Goal: Complete application form

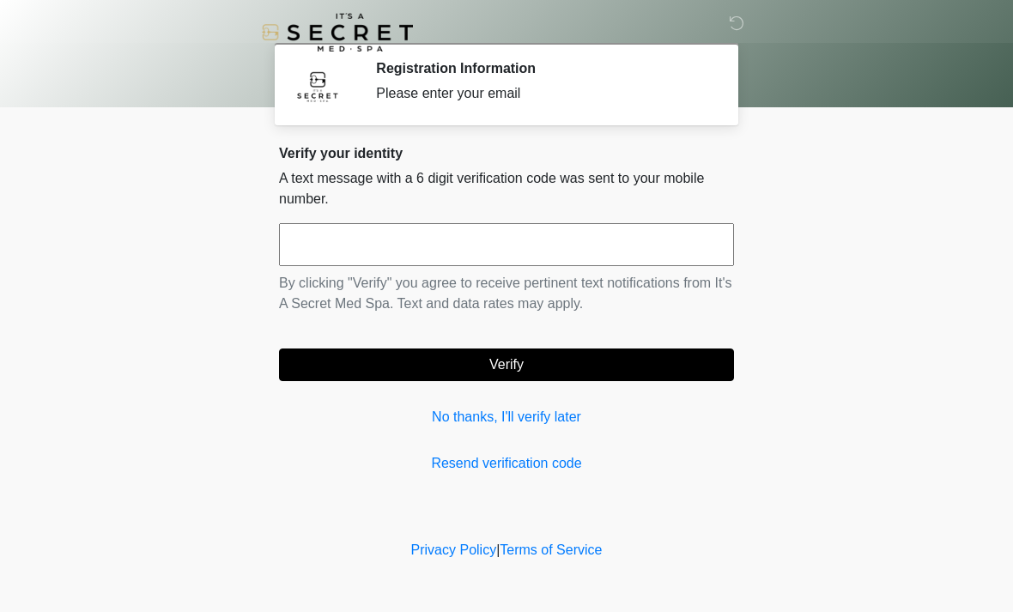
click at [421, 241] on input "text" at bounding box center [506, 244] width 455 height 43
type input "******"
click at [623, 360] on button "Verify" at bounding box center [506, 364] width 455 height 33
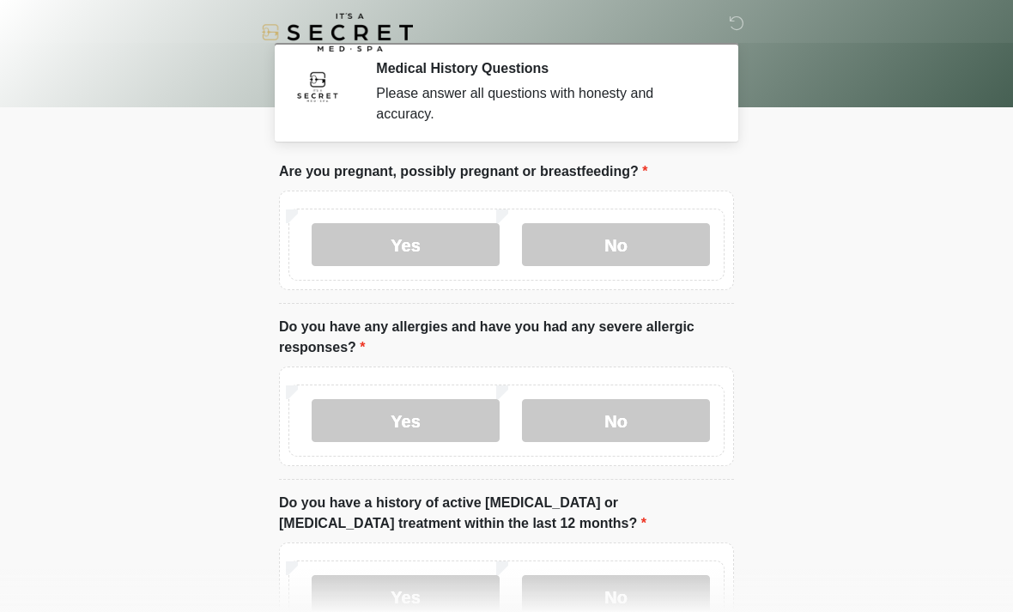
click at [625, 260] on label "No" at bounding box center [616, 244] width 188 height 43
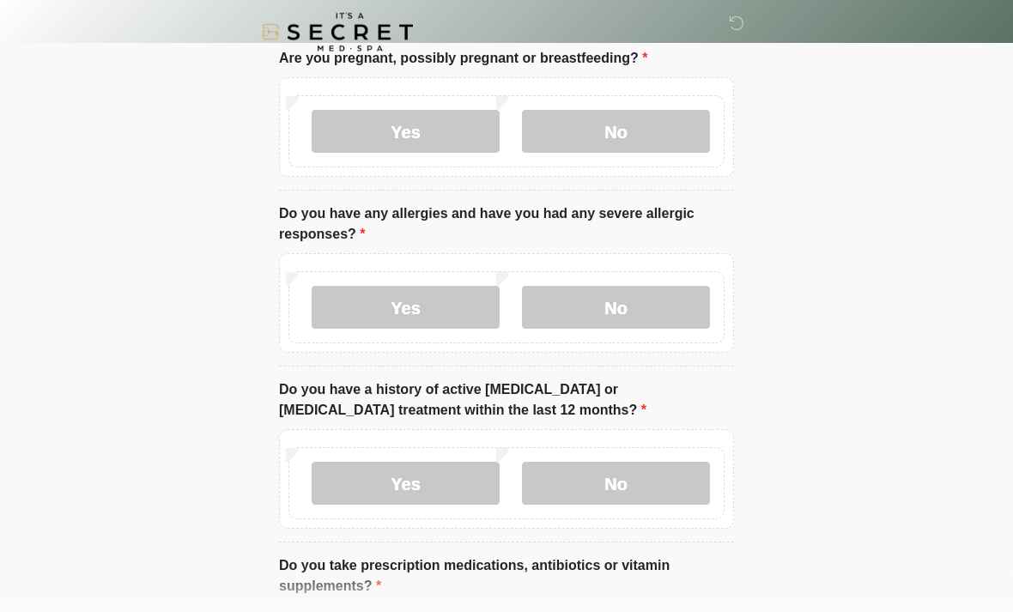
click at [640, 306] on label "No" at bounding box center [616, 308] width 188 height 43
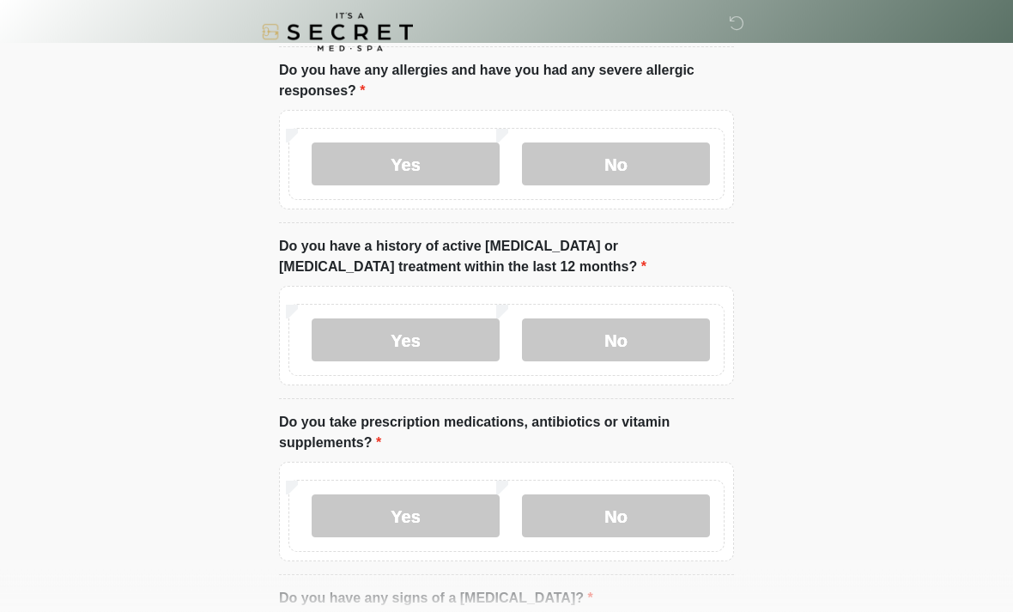
click at [651, 319] on label "No" at bounding box center [616, 340] width 188 height 43
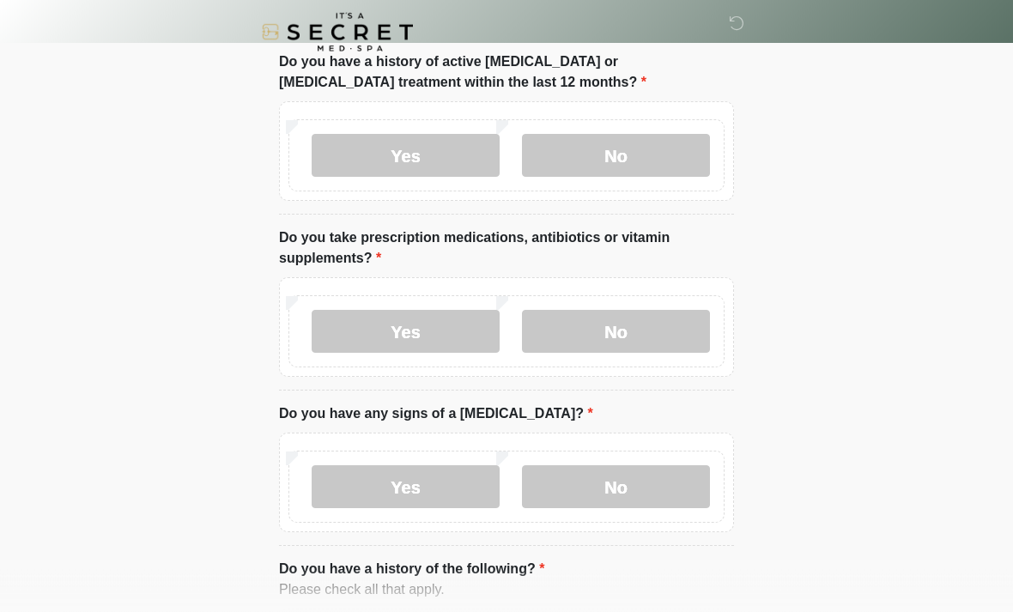
scroll to position [441, 0]
click at [641, 336] on label "No" at bounding box center [616, 331] width 188 height 43
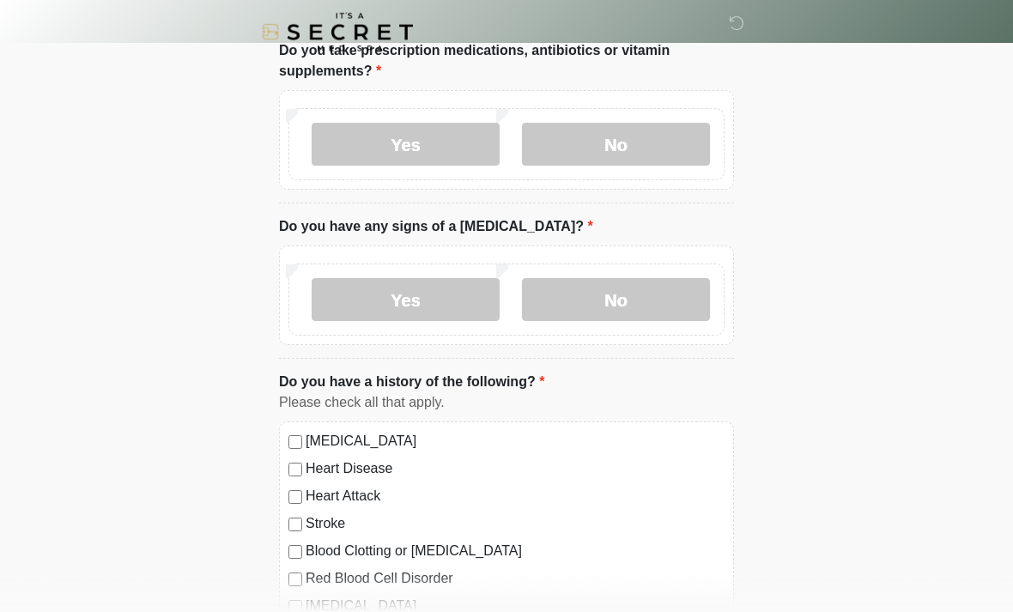
click at [646, 302] on label "No" at bounding box center [616, 300] width 188 height 43
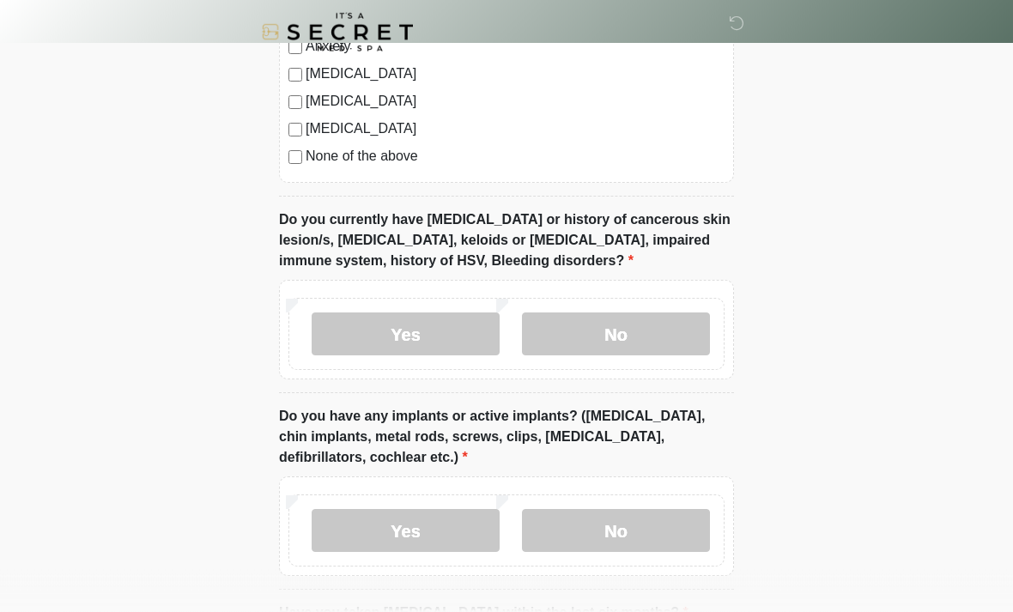
scroll to position [1215, 0]
click at [654, 324] on label "No" at bounding box center [616, 333] width 188 height 43
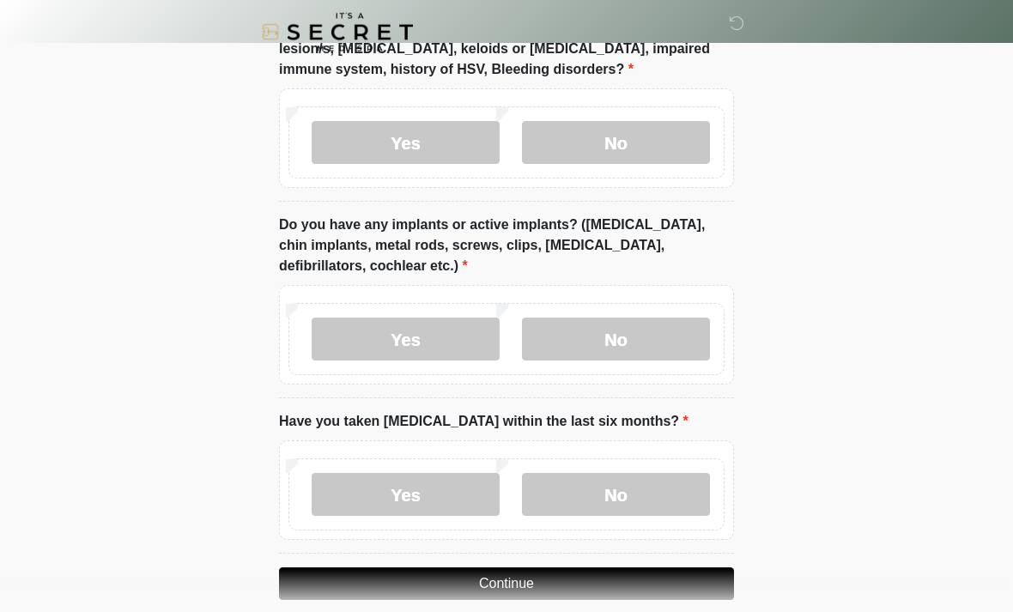
scroll to position [1407, 0]
click at [651, 325] on label "No" at bounding box center [616, 339] width 188 height 43
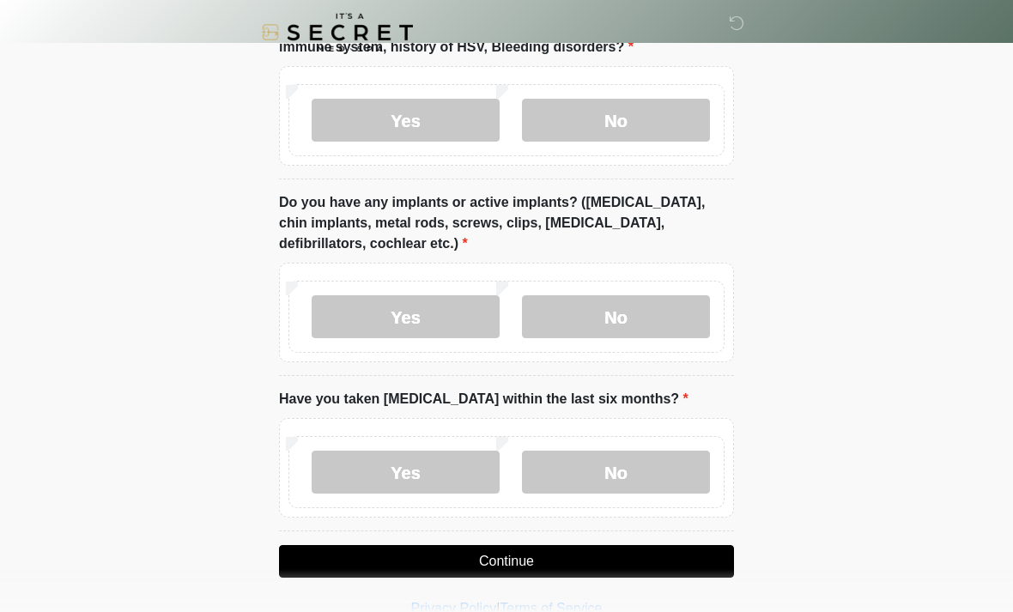
click at [646, 469] on label "No" at bounding box center [616, 472] width 188 height 43
click at [581, 559] on button "Continue" at bounding box center [506, 561] width 455 height 33
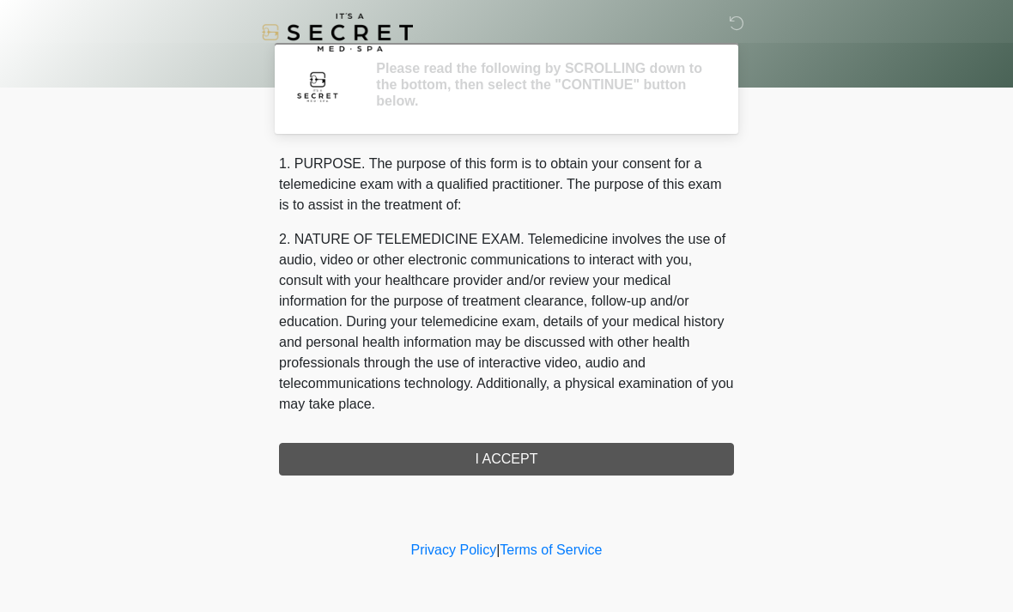
scroll to position [0, 0]
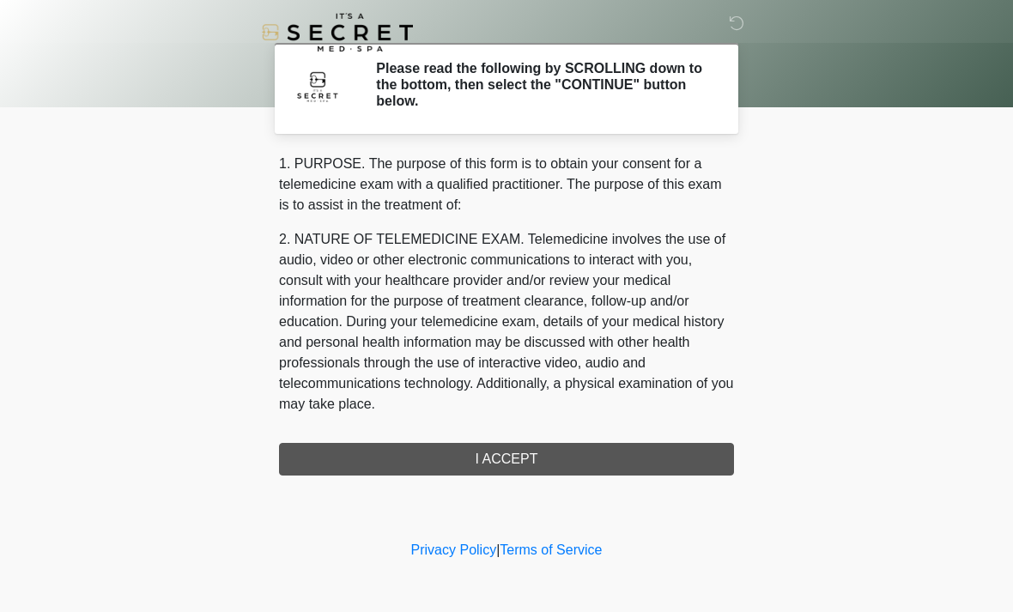
click at [575, 449] on div "1. PURPOSE. The purpose of this form is to obtain your consent for a telemedici…" at bounding box center [506, 315] width 455 height 322
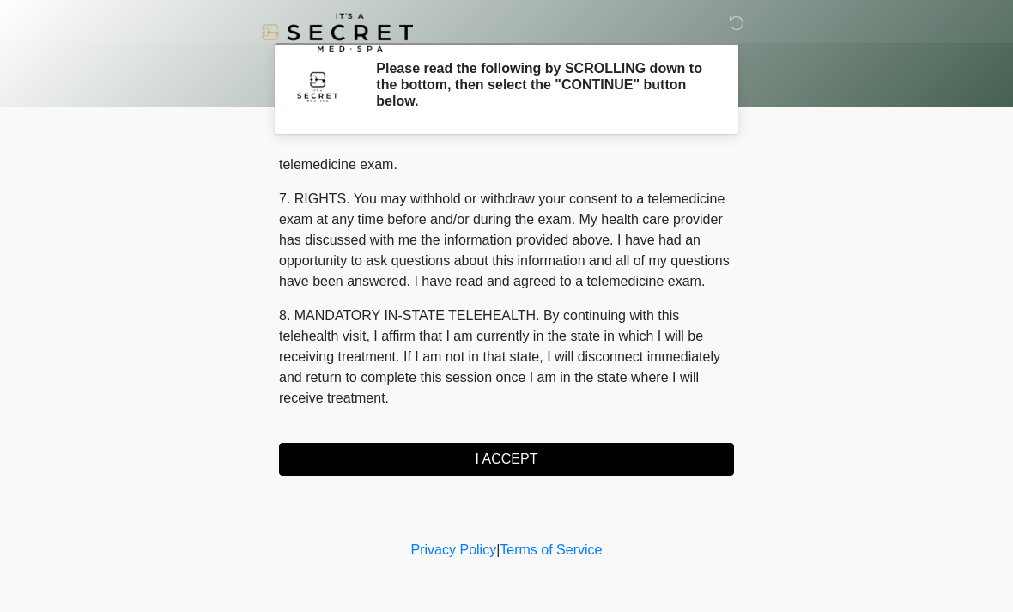
scroll to position [727, 0]
click at [527, 462] on button "I ACCEPT" at bounding box center [506, 459] width 455 height 33
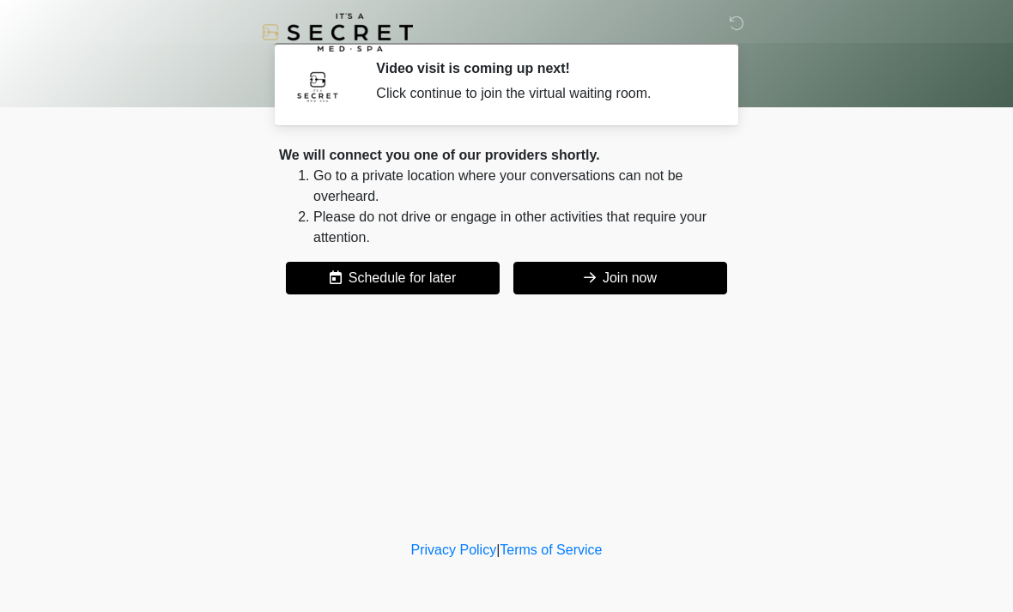
click at [635, 272] on button "Join now" at bounding box center [620, 278] width 214 height 33
